Goal: Contribute content: Contribute content

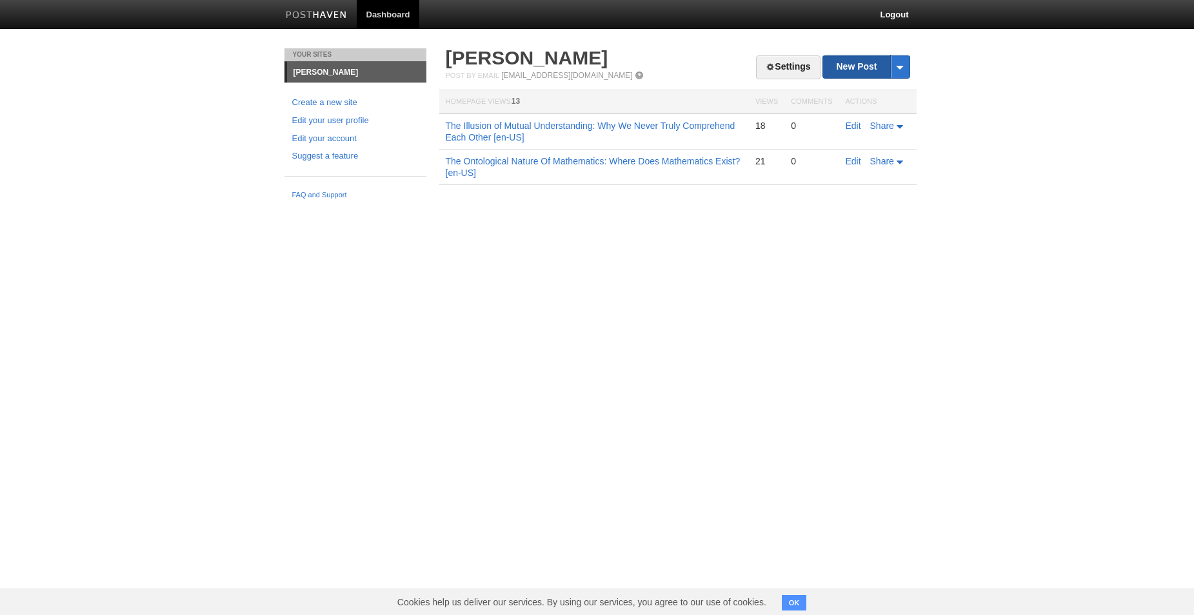
click at [852, 64] on link "New Post" at bounding box center [866, 66] width 86 height 23
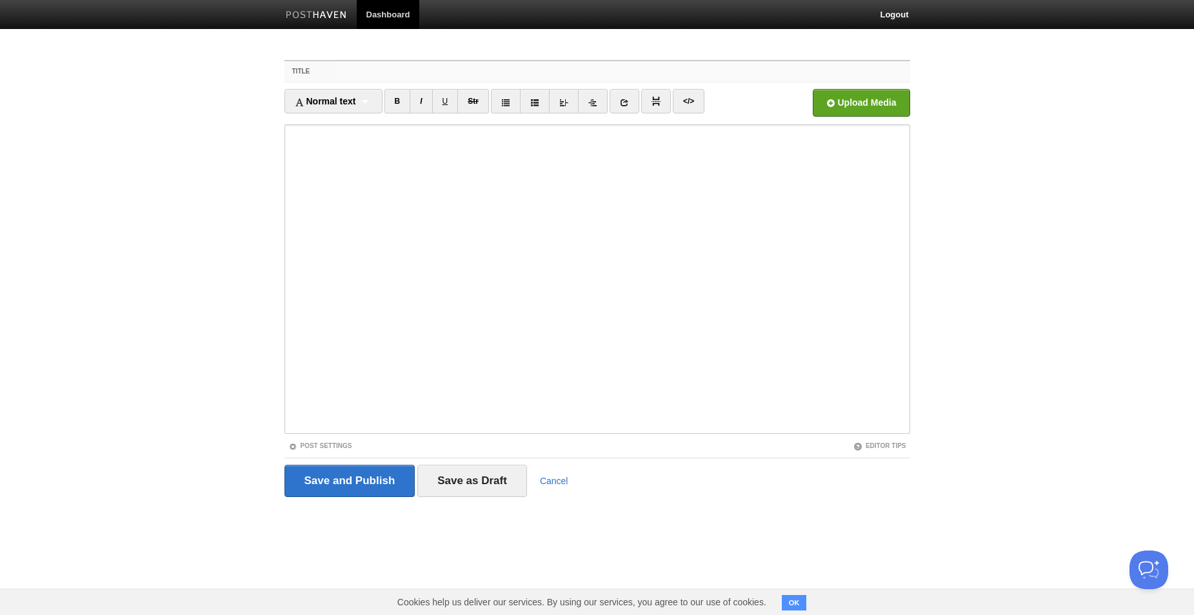
click at [481, 73] on input "Title" at bounding box center [623, 71] width 574 height 21
paste input "--- "Whoever fights monsters should see to it that in the process he does not b…"
type input "--- "Whoever fights monsters should see to it that in the process he does not b…"
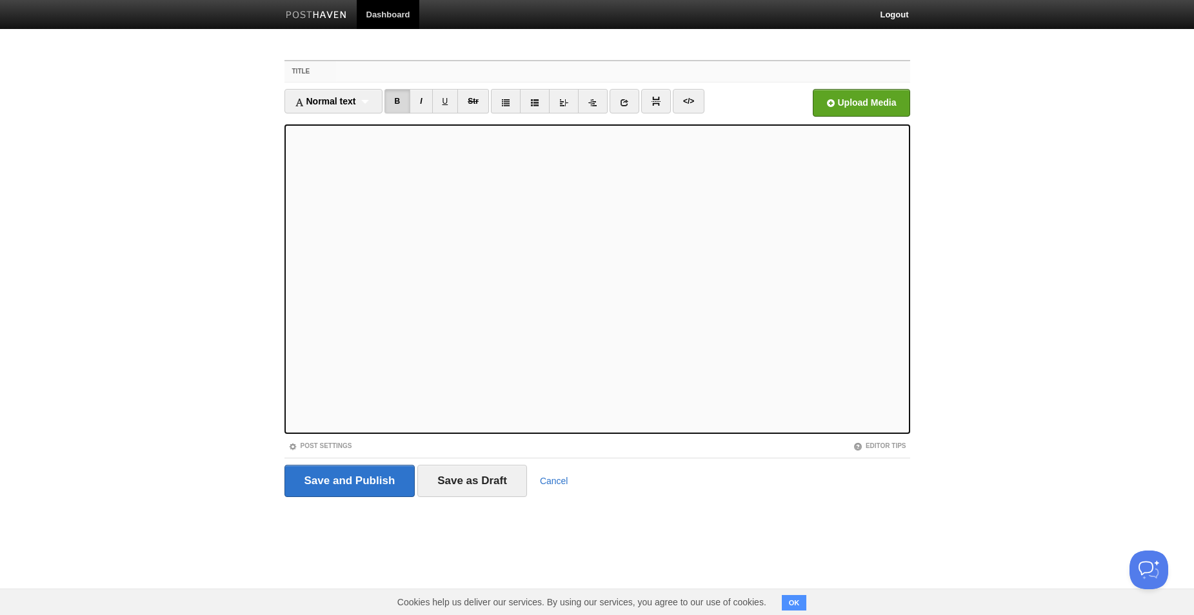
click at [571, 70] on input "Title" at bounding box center [623, 71] width 574 height 21
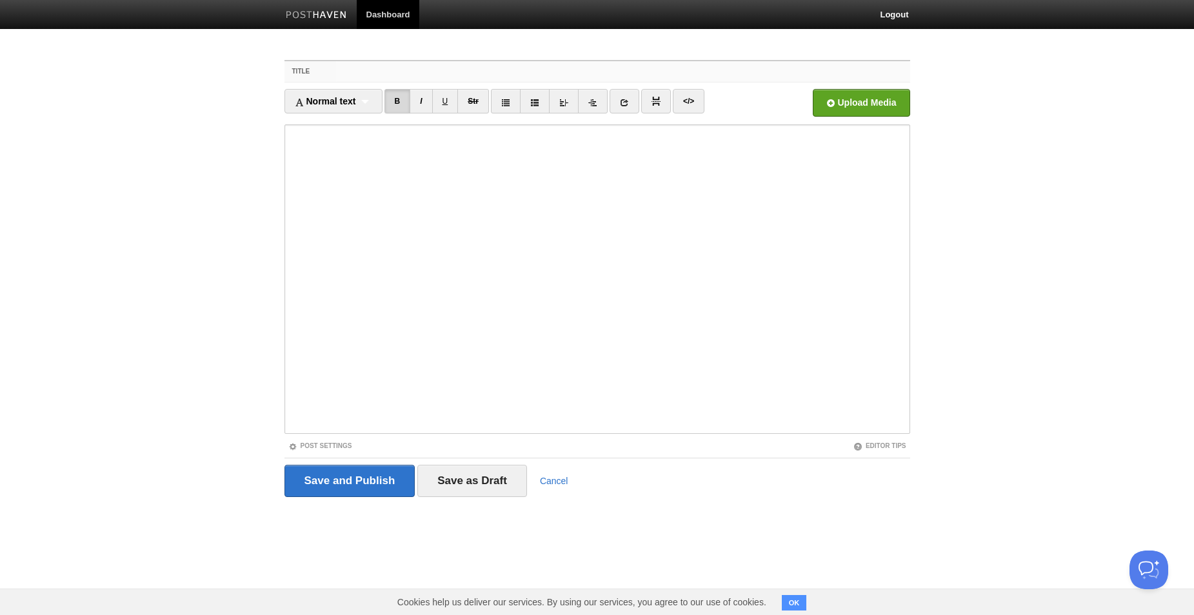
paste input "The Empathetic Monster: How Good Becomes Evil"
type input "The Empathetic Monster: How Good Becomes Evil"
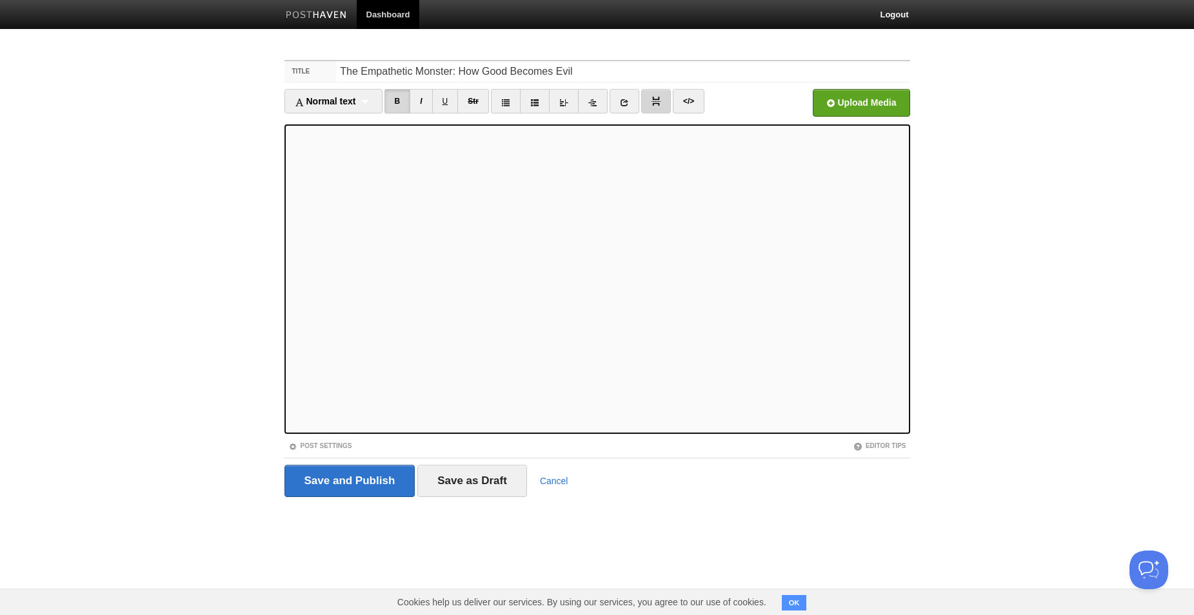
click at [660, 103] on img at bounding box center [656, 101] width 9 height 9
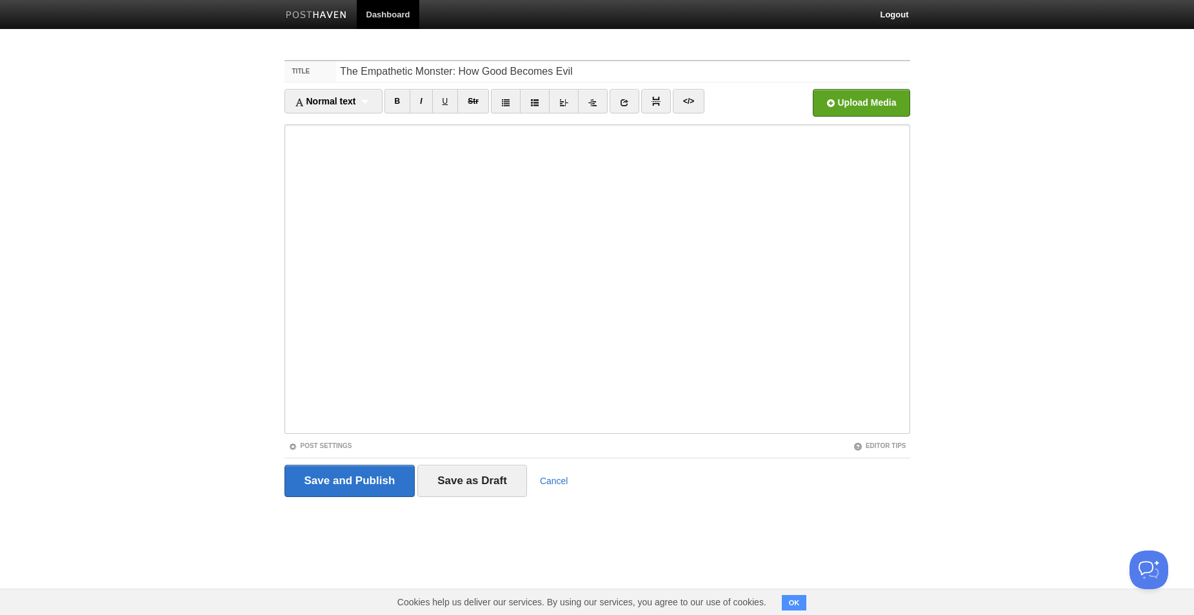
click at [281, 151] on div "Title The Empathetic Monster: How Good Becomes Evil Normal text Normal text Hea…" at bounding box center [597, 296] width 645 height 497
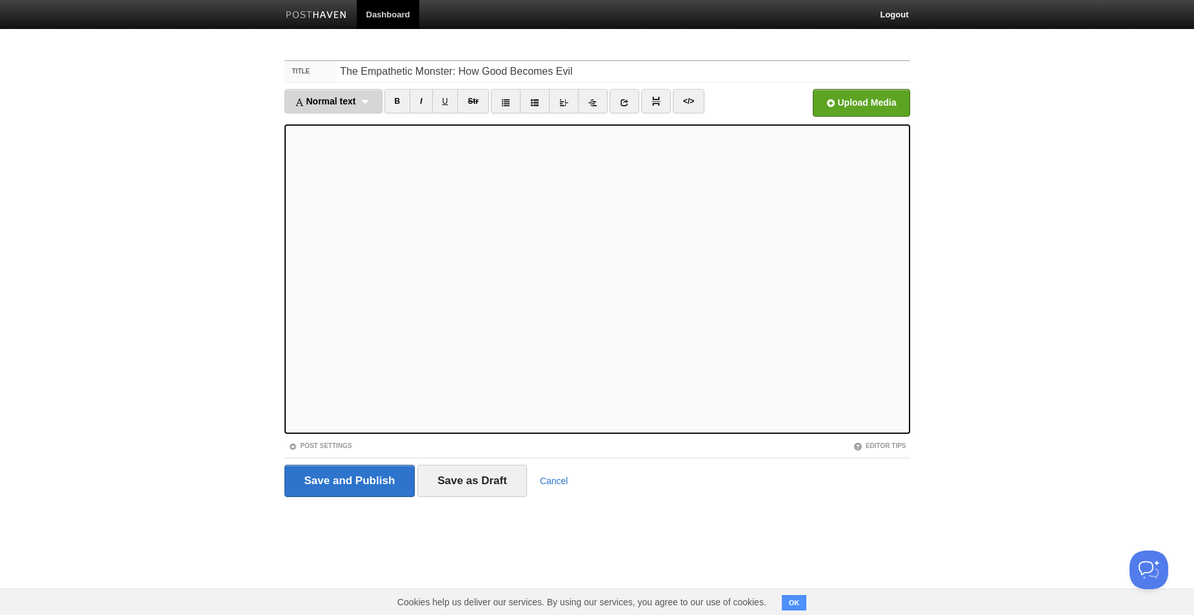
click at [373, 110] on div "Normal text Normal text Heading 1 Heading 2 Heading 3" at bounding box center [334, 101] width 98 height 25
click at [361, 99] on div "Normal text Normal text Heading 1 Heading 2 Heading 3" at bounding box center [334, 101] width 98 height 25
click at [350, 105] on span "Normal text" at bounding box center [325, 101] width 61 height 10
click at [439, 128] on iframe at bounding box center [598, 280] width 626 height 310
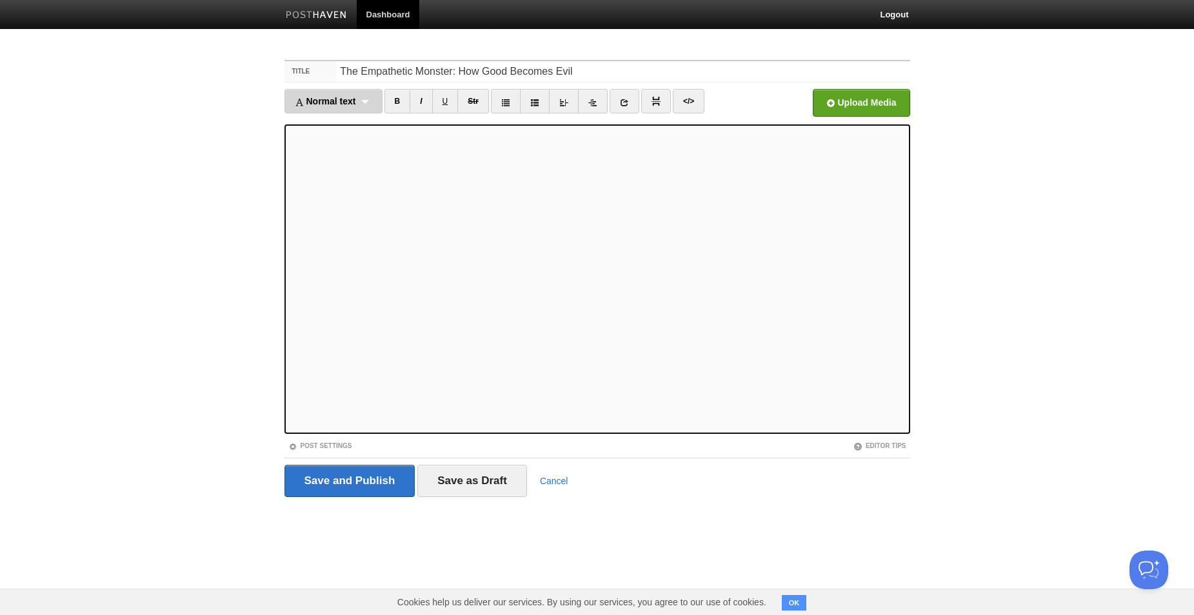
click at [334, 107] on div "Normal text Normal text Heading 1 Heading 2 Heading 3" at bounding box center [334, 101] width 98 height 25
click at [352, 156] on link "Heading 2" at bounding box center [333, 162] width 97 height 19
click at [339, 104] on div "Heading 2 Normal text Heading 1 Heading 2 Heading 3" at bounding box center [325, 101] width 80 height 25
click at [354, 123] on link "Normal text" at bounding box center [324, 123] width 79 height 19
click at [403, 109] on link "I" at bounding box center [409, 101] width 23 height 25
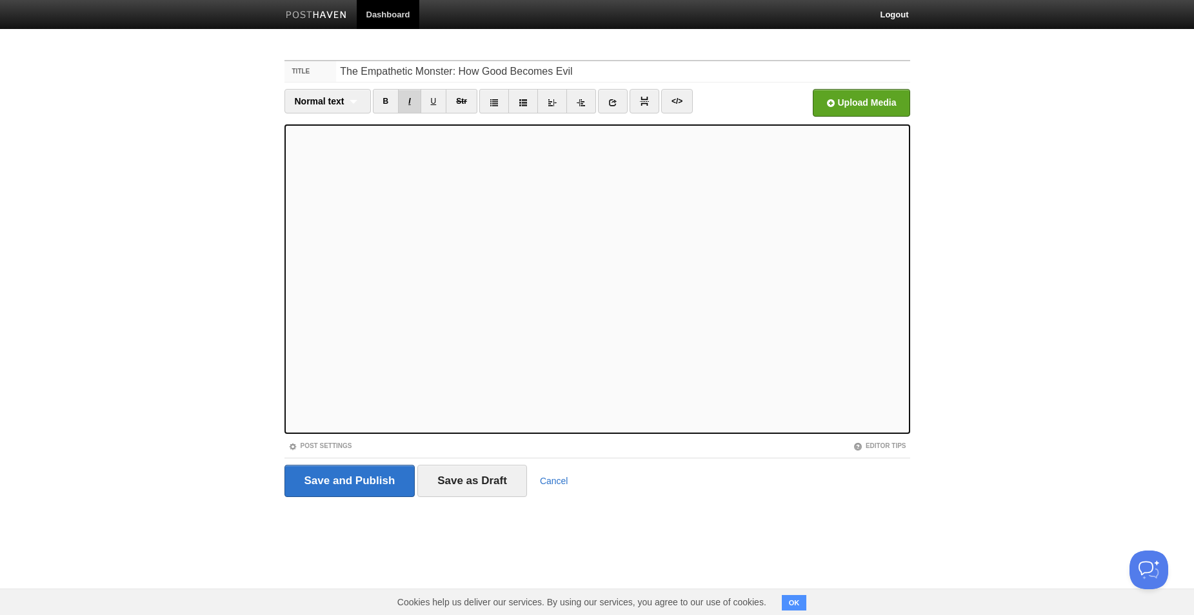
click at [406, 107] on link "I" at bounding box center [409, 101] width 23 height 25
click at [410, 101] on link "I" at bounding box center [409, 101] width 23 height 25
click at [349, 97] on div "Normal text Normal text Heading 1 Heading 2 Heading 3" at bounding box center [328, 101] width 86 height 25
click at [338, 119] on link "Normal text" at bounding box center [327, 123] width 85 height 19
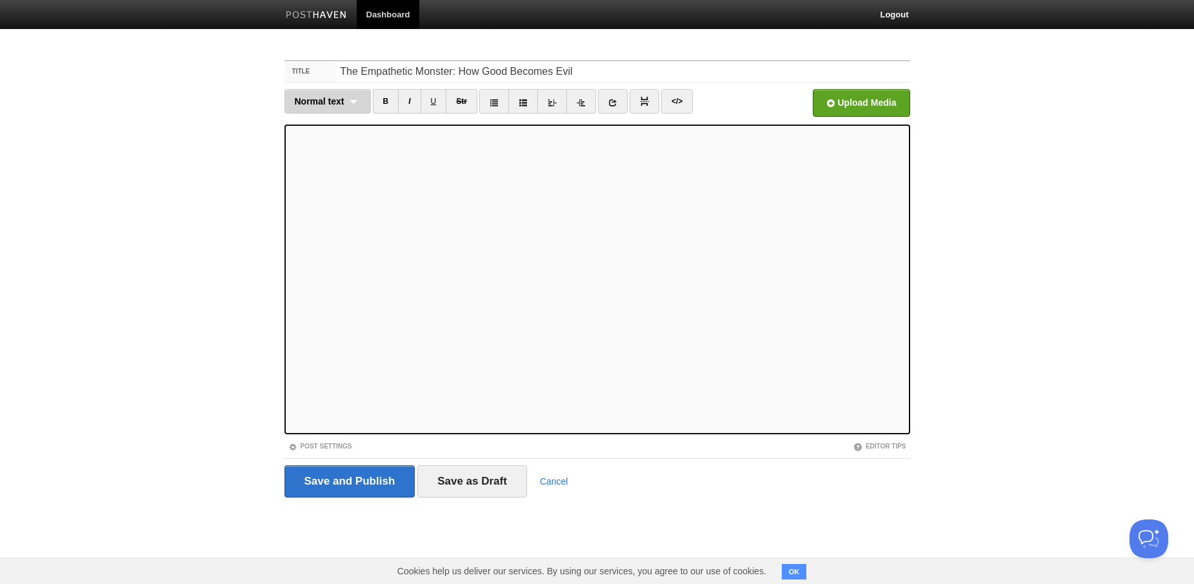
click at [340, 95] on div "Normal text Normal text Heading 1 Heading 2 Heading 3" at bounding box center [328, 101] width 86 height 25
click at [714, 105] on ul "Normal text Normal text Heading 1 Heading 2 Heading 3 B I U Str × https://" at bounding box center [520, 104] width 470 height 31
click at [343, 484] on input "Save and Publish" at bounding box center [350, 481] width 131 height 32
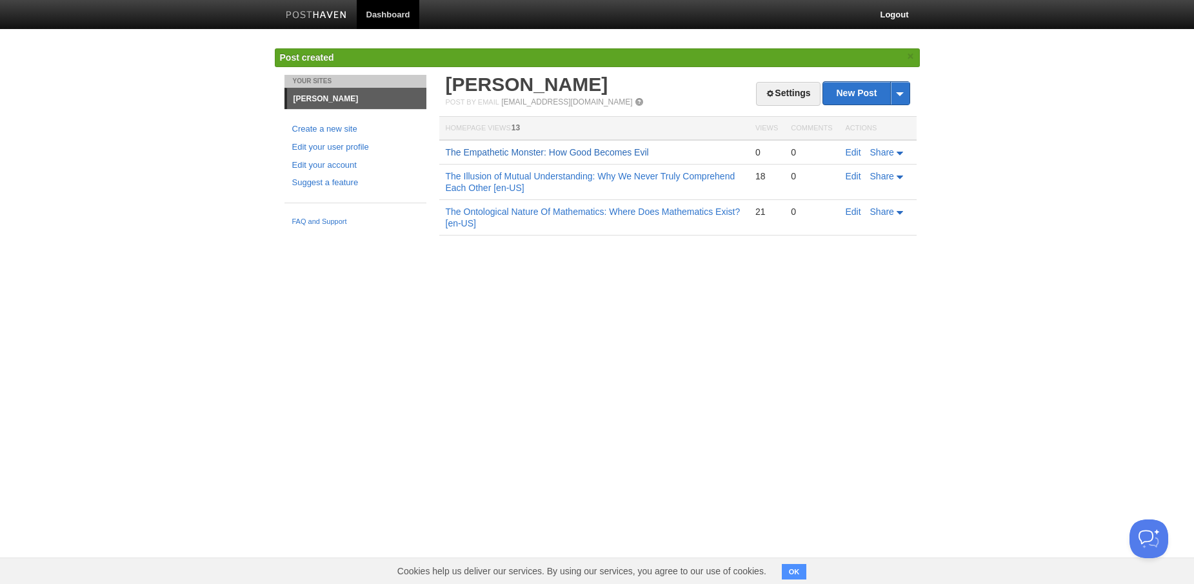
click at [607, 155] on link "The Empathetic Monster: How Good Becomes Evil" at bounding box center [547, 152] width 203 height 10
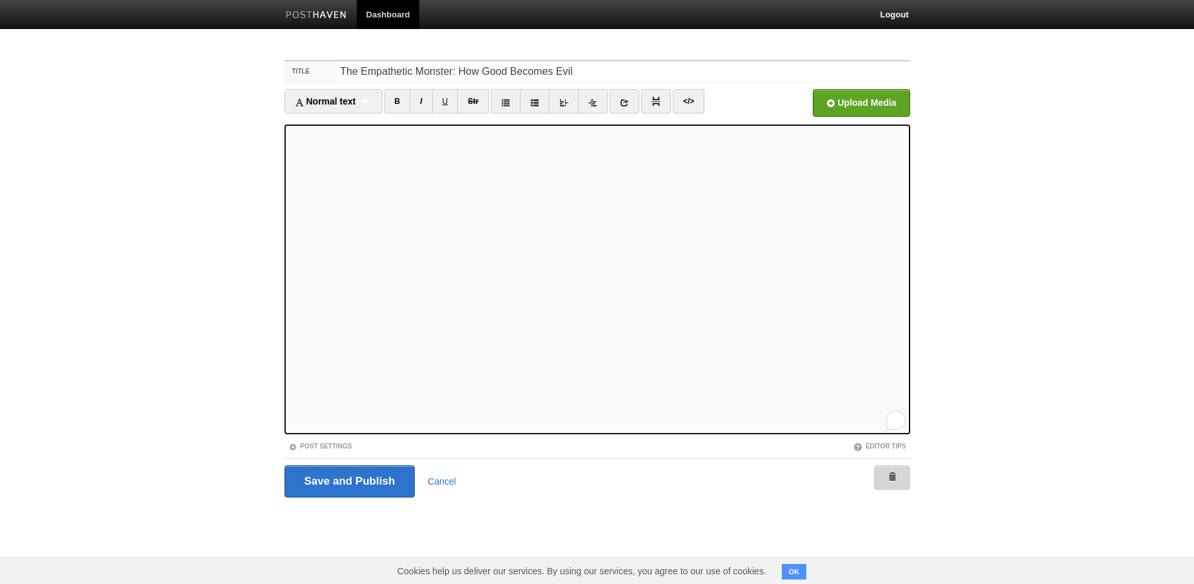
click at [883, 483] on link at bounding box center [892, 477] width 36 height 25
